Goal: Check status

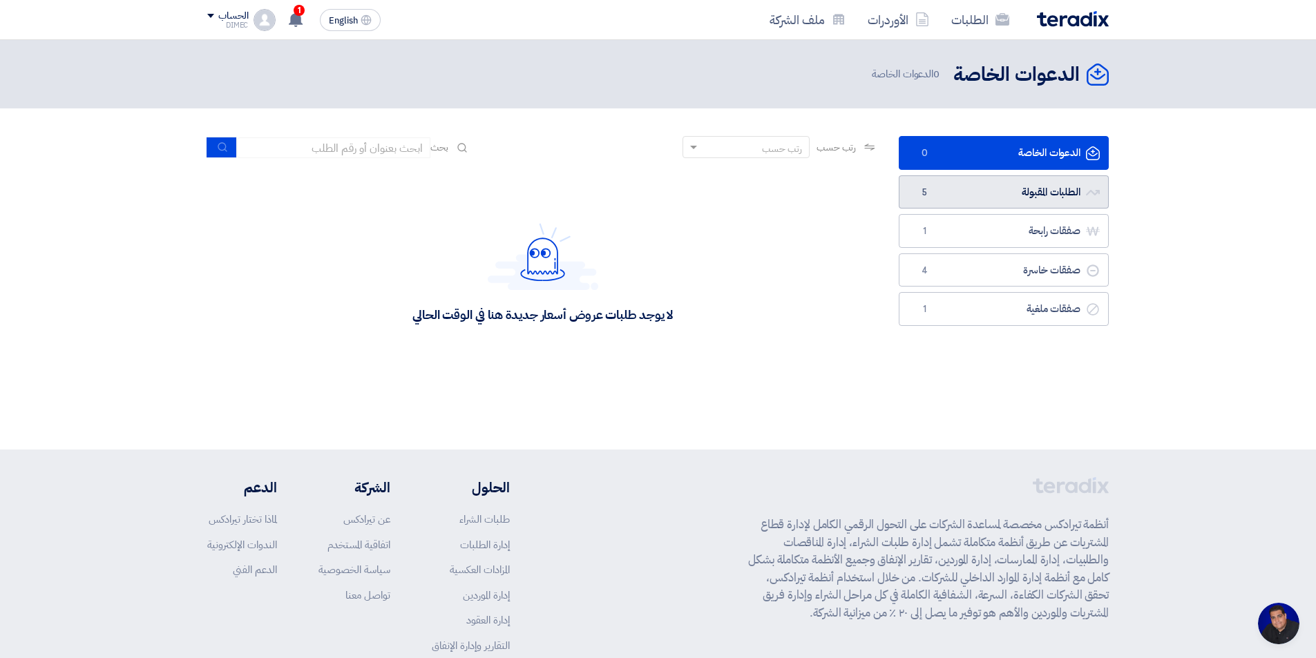
click at [1010, 198] on link "الطلبات المقبولة الطلبات المقبولة 5" at bounding box center [1004, 192] width 210 height 34
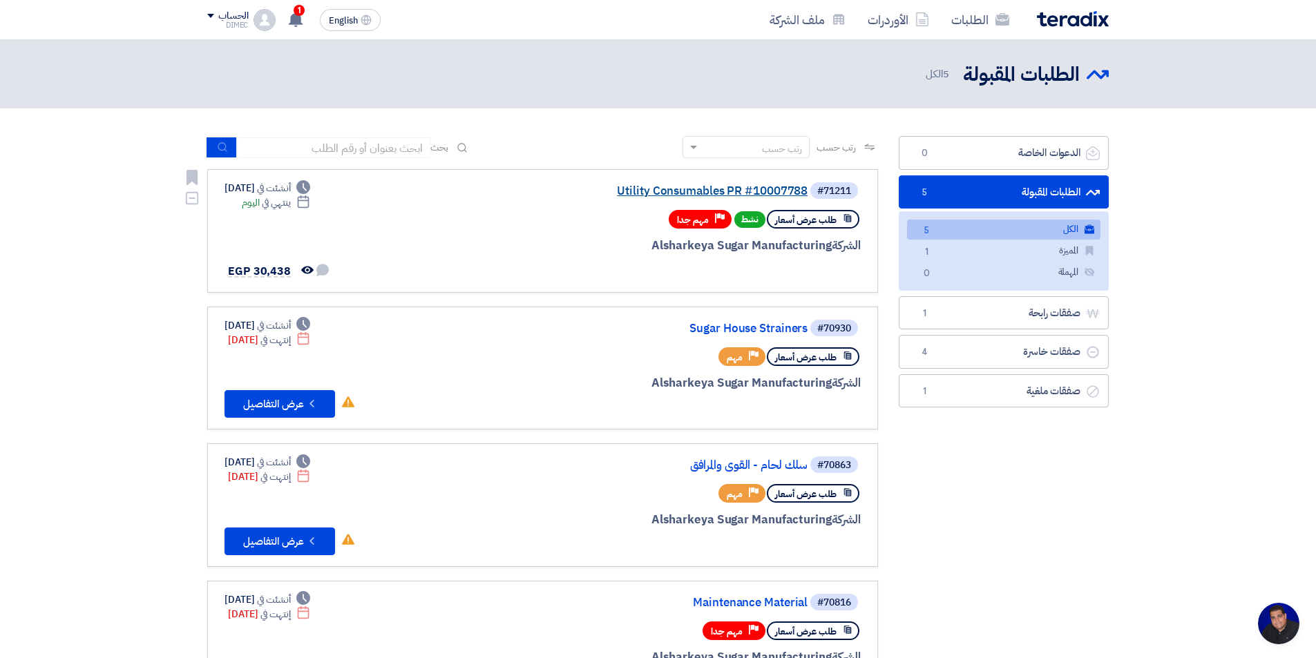
click at [763, 185] on link "Utility Consumables PR #10007788" at bounding box center [669, 191] width 276 height 12
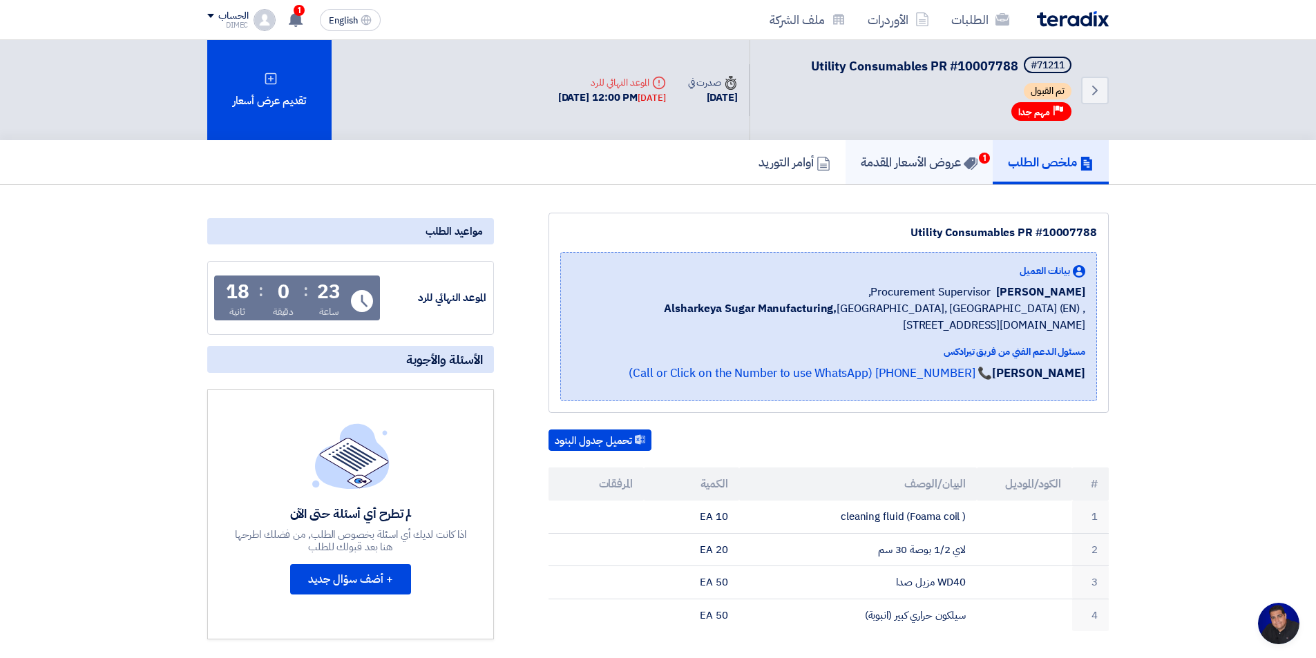
click at [937, 165] on h5 "عروض الأسعار المقدمة 1" at bounding box center [919, 162] width 117 height 16
